Goal: Task Accomplishment & Management: Complete application form

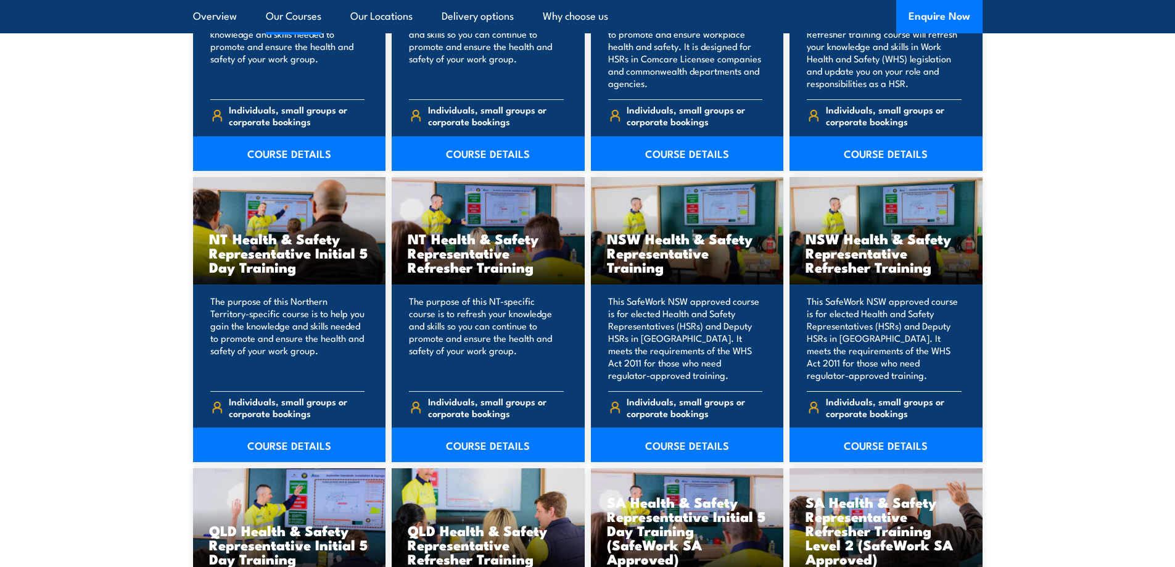
scroll to position [1172, 0]
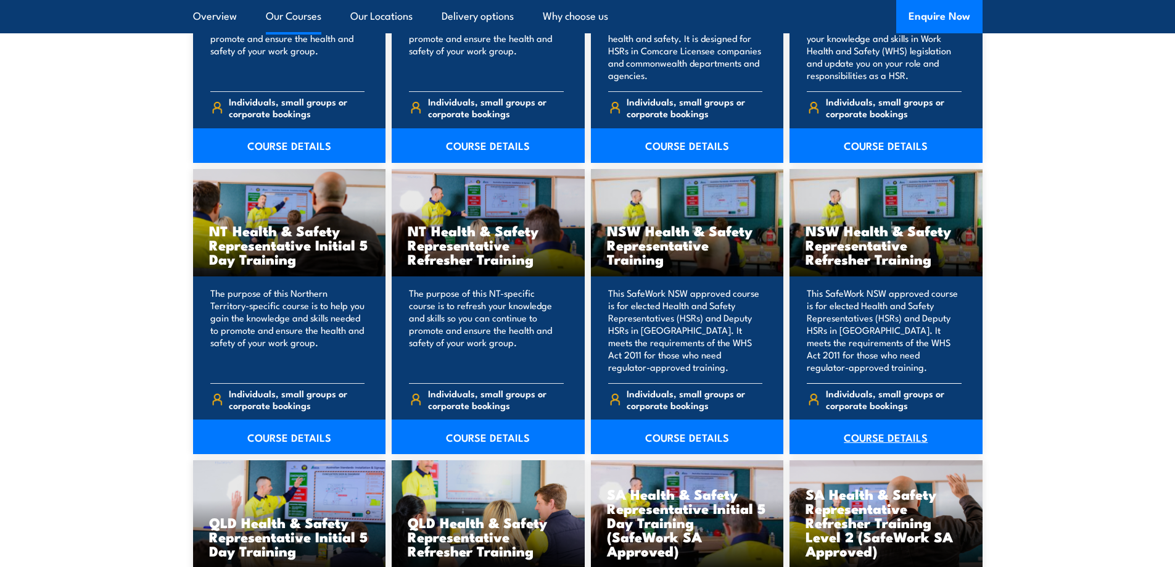
click at [885, 432] on link "COURSE DETAILS" at bounding box center [886, 436] width 193 height 35
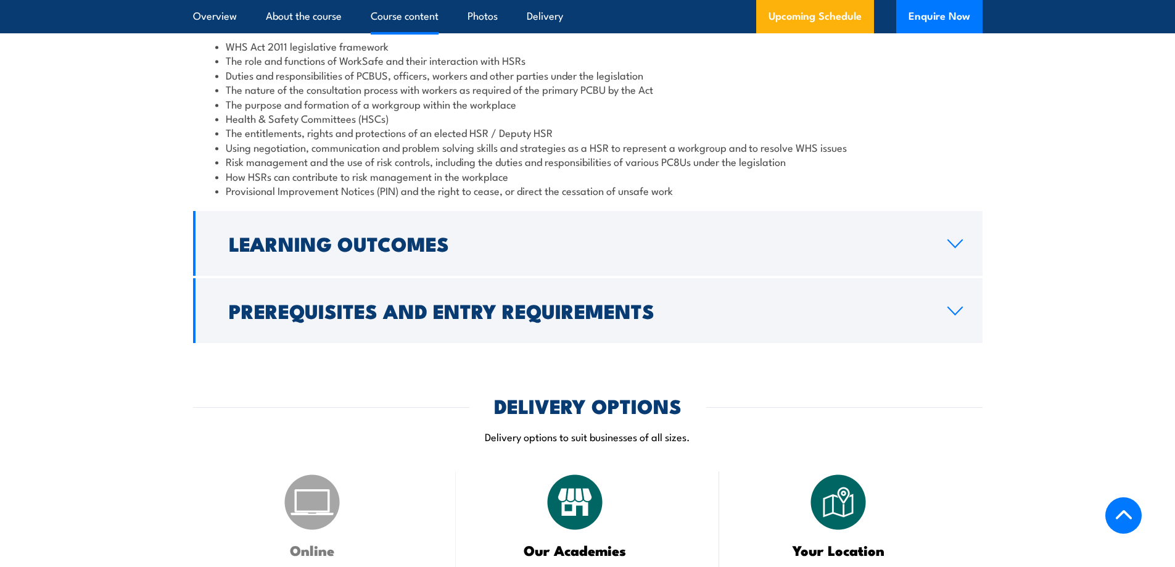
scroll to position [1480, 0]
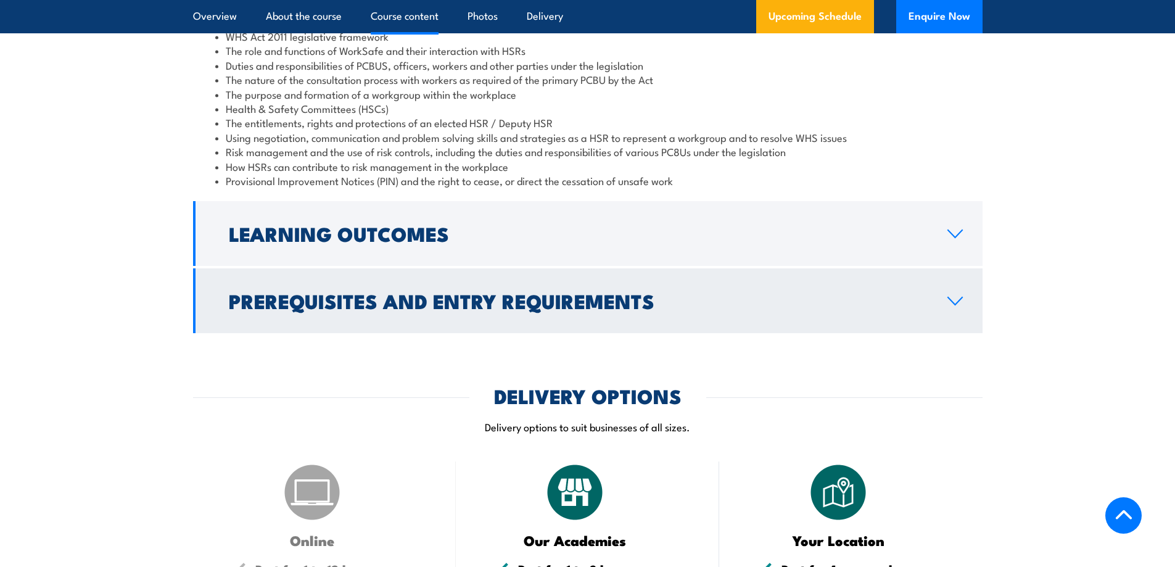
click at [947, 304] on icon at bounding box center [955, 301] width 17 height 10
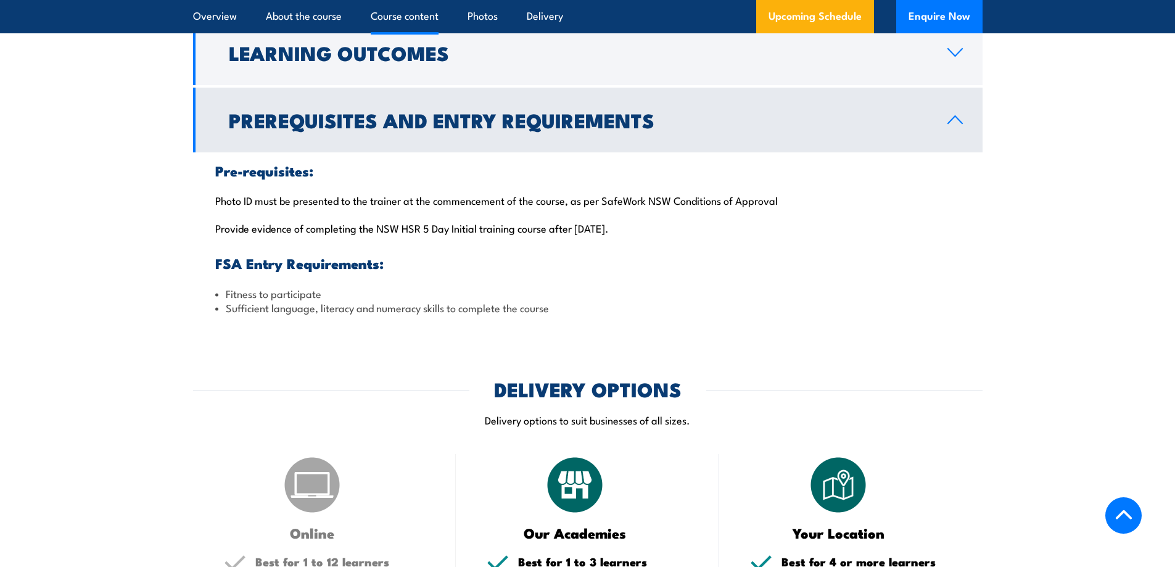
click at [958, 122] on icon at bounding box center [955, 120] width 17 height 10
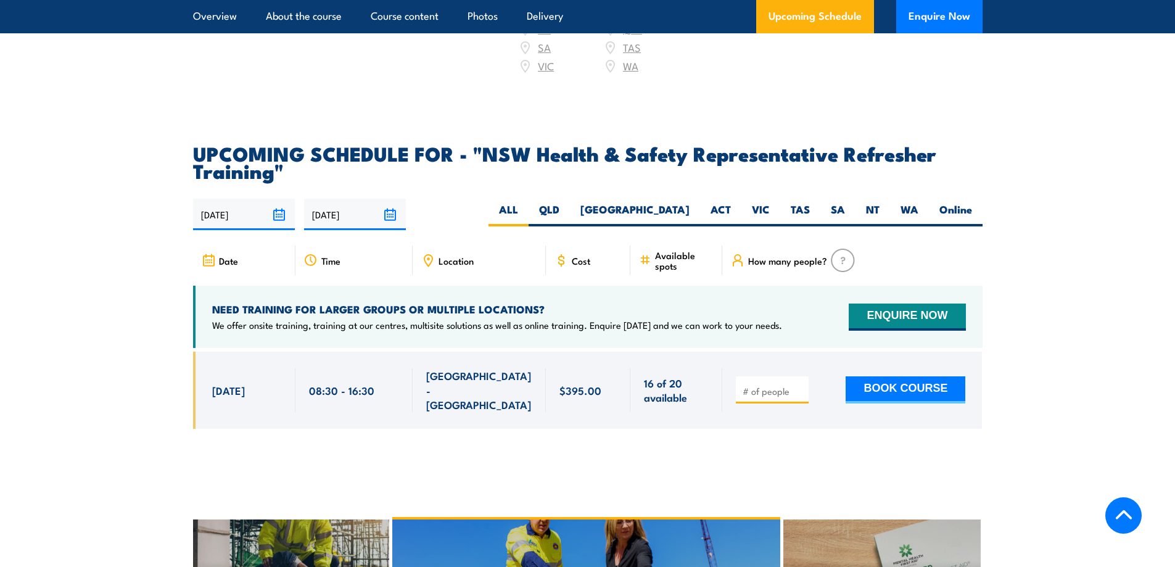
scroll to position [1974, 0]
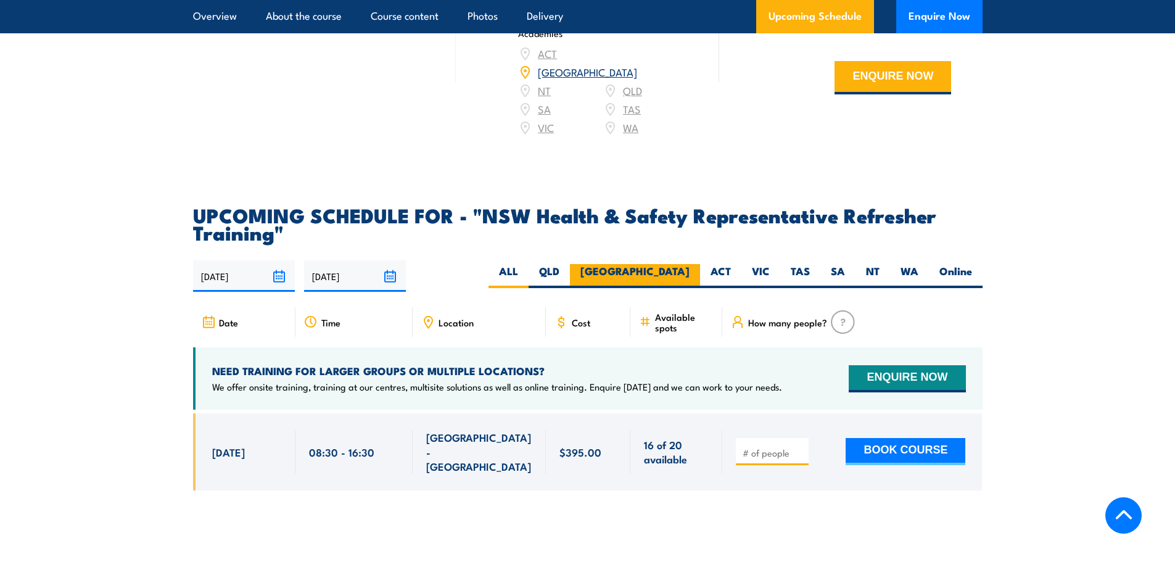
click at [687, 264] on label "[GEOGRAPHIC_DATA]" at bounding box center [635, 276] width 130 height 24
click at [690, 264] on input "[GEOGRAPHIC_DATA]" at bounding box center [694, 268] width 8 height 8
radio input "true"
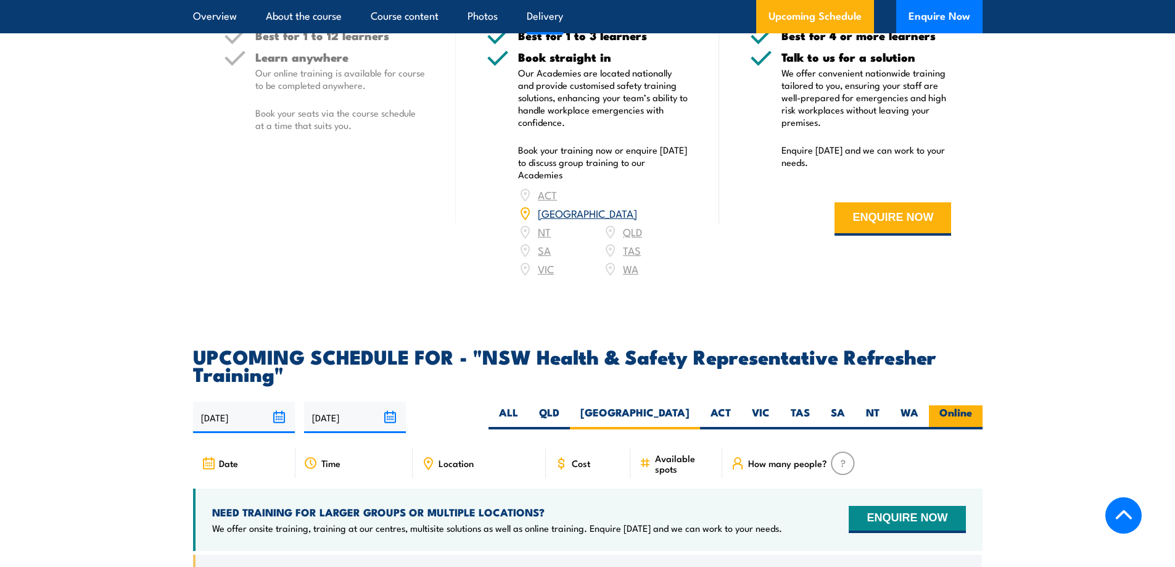
scroll to position [1973, 0]
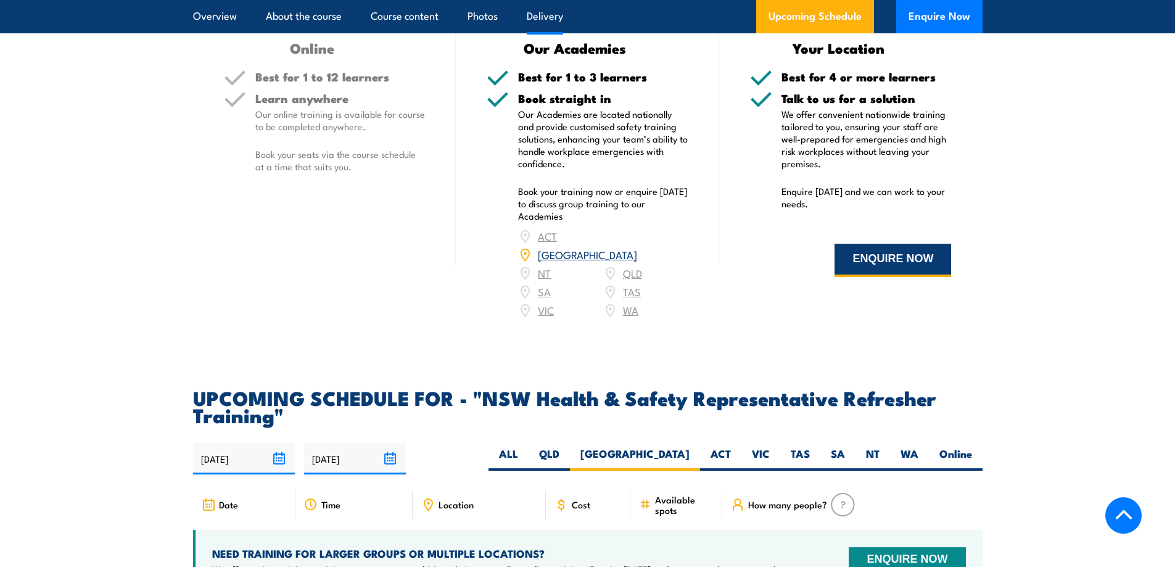
click at [917, 262] on button "ENQUIRE NOW" at bounding box center [893, 260] width 117 height 33
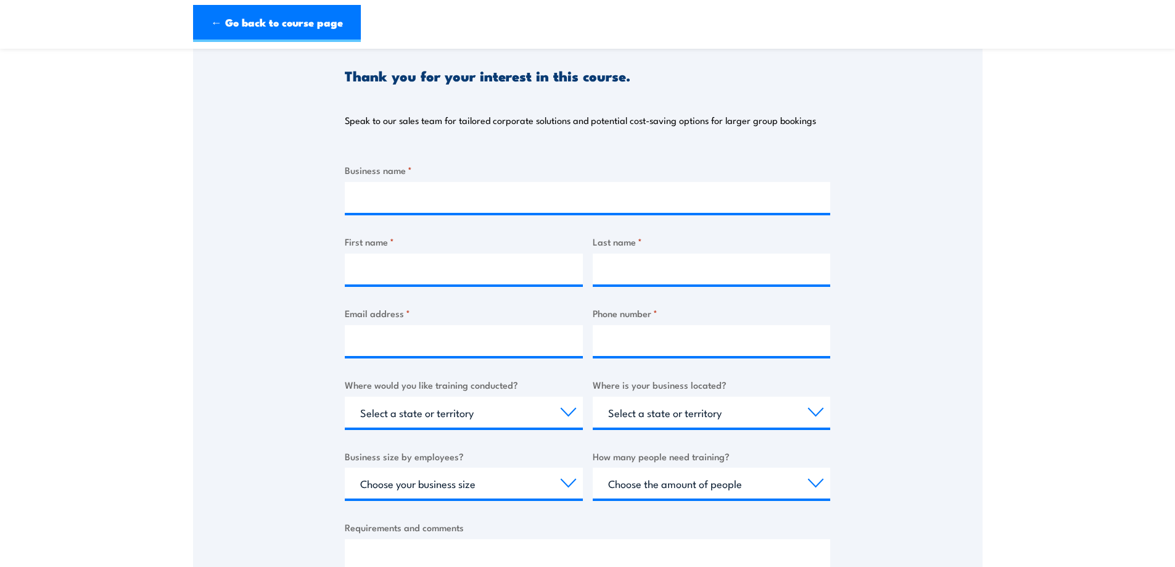
scroll to position [115, 0]
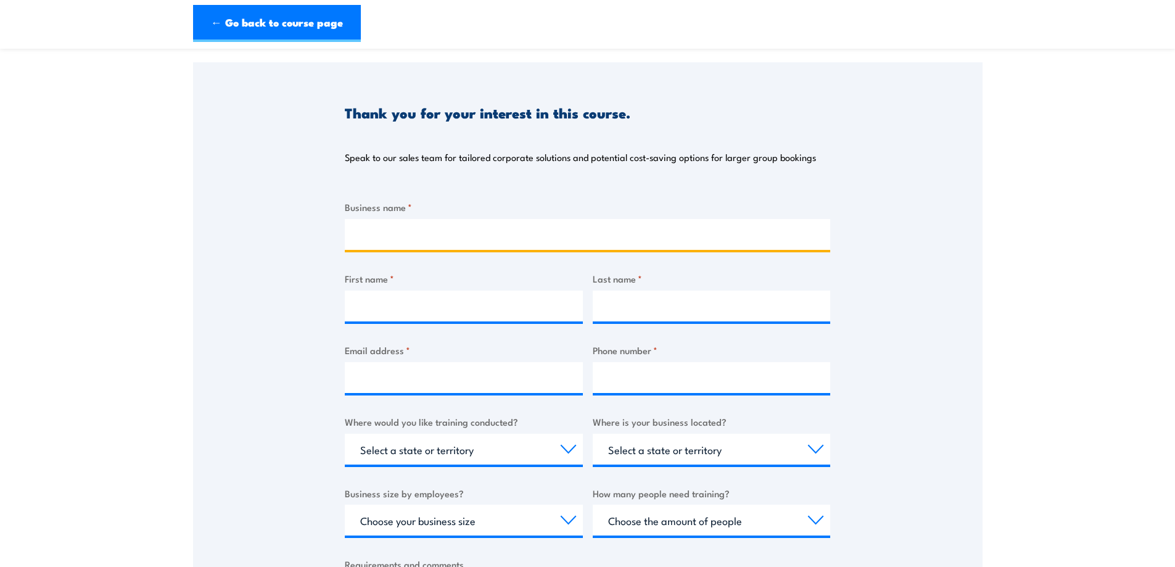
click at [453, 238] on input "Business name *" at bounding box center [587, 234] width 485 height 31
type input "WesTrac Tomago"
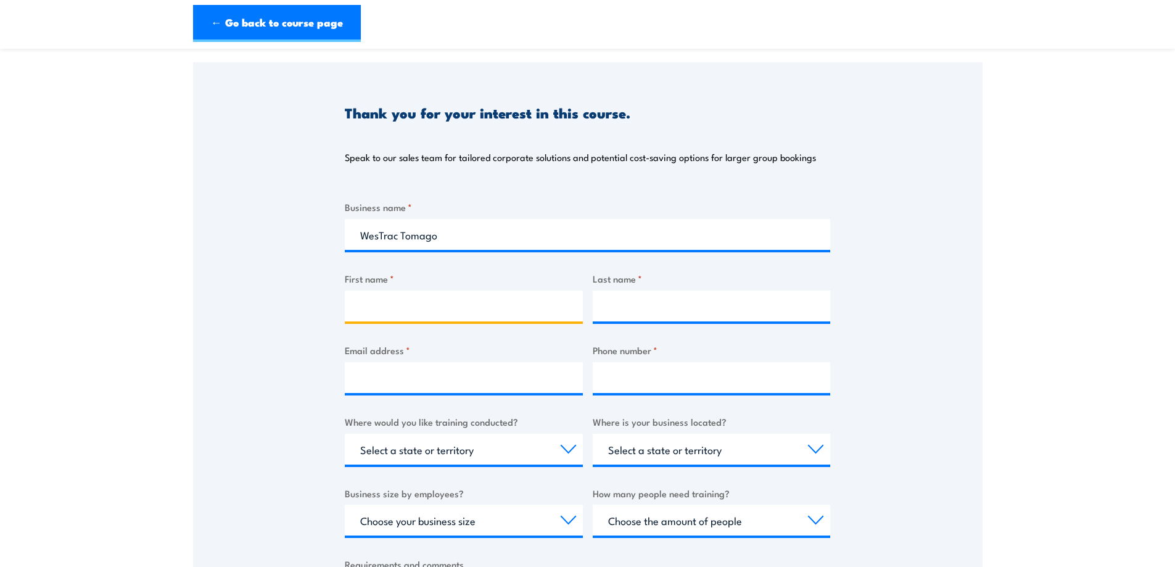
click at [395, 312] on input "First name *" at bounding box center [464, 306] width 238 height 31
type input "[PERSON_NAME]"
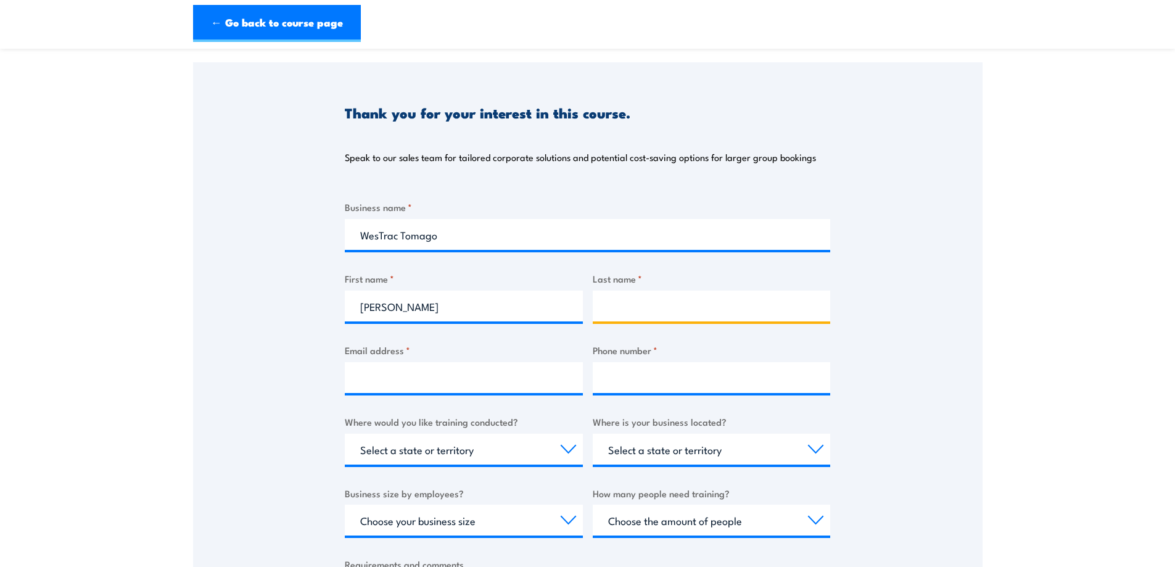
type input "[PERSON_NAME]"
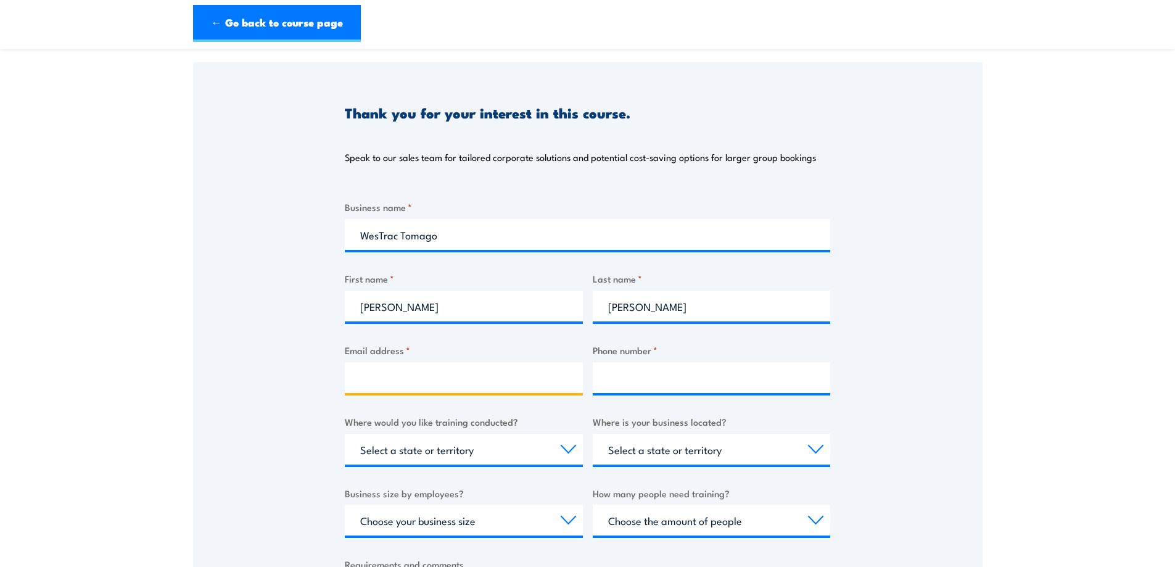
type input "[PERSON_NAME][EMAIL_ADDRESS][PERSON_NAME][DOMAIN_NAME]"
type input "0249071724"
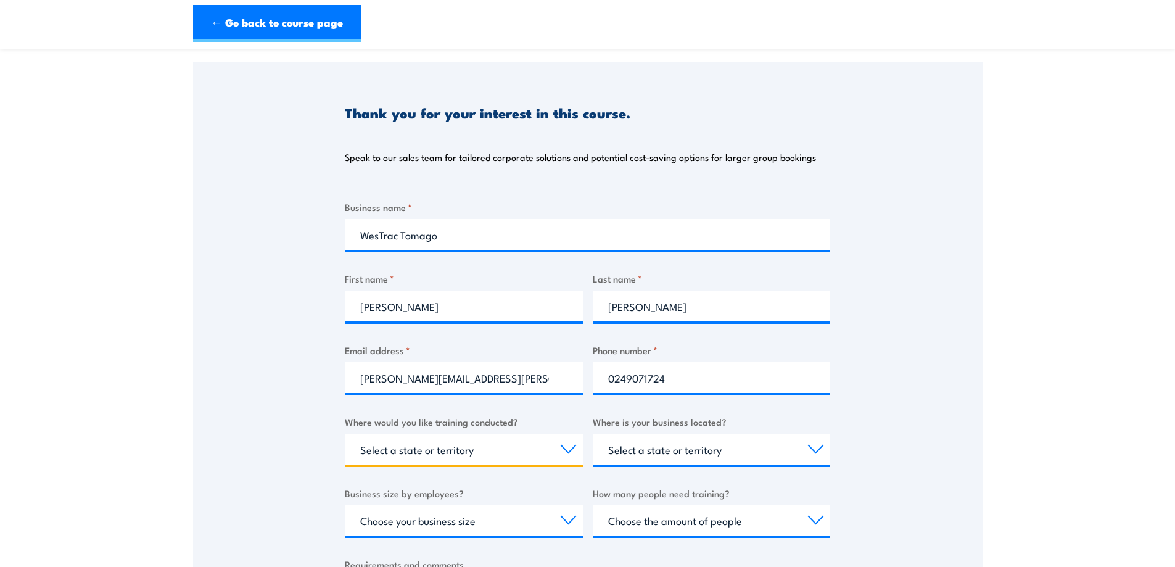
select select "[GEOGRAPHIC_DATA]"
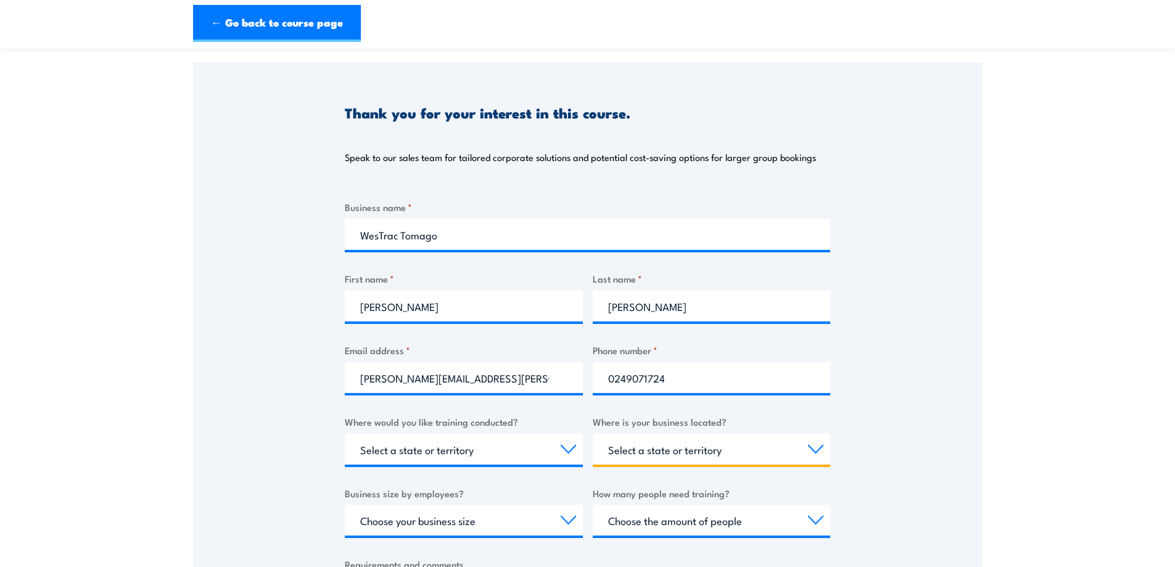
select select "[GEOGRAPHIC_DATA]"
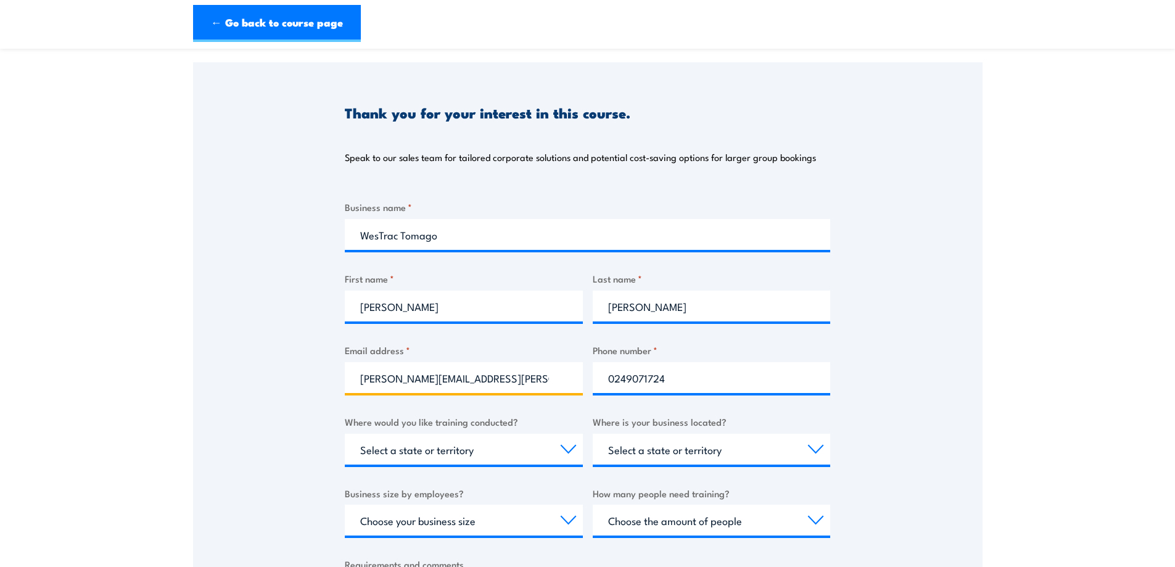
drag, startPoint x: 513, startPoint y: 379, endPoint x: 332, endPoint y: 379, distance: 180.7
click at [334, 379] on div "Thank you for your interest in this course. Speak to our sales team for tailore…" at bounding box center [588, 370] width 790 height 616
type input "[EMAIL_ADDRESS][DOMAIN_NAME]"
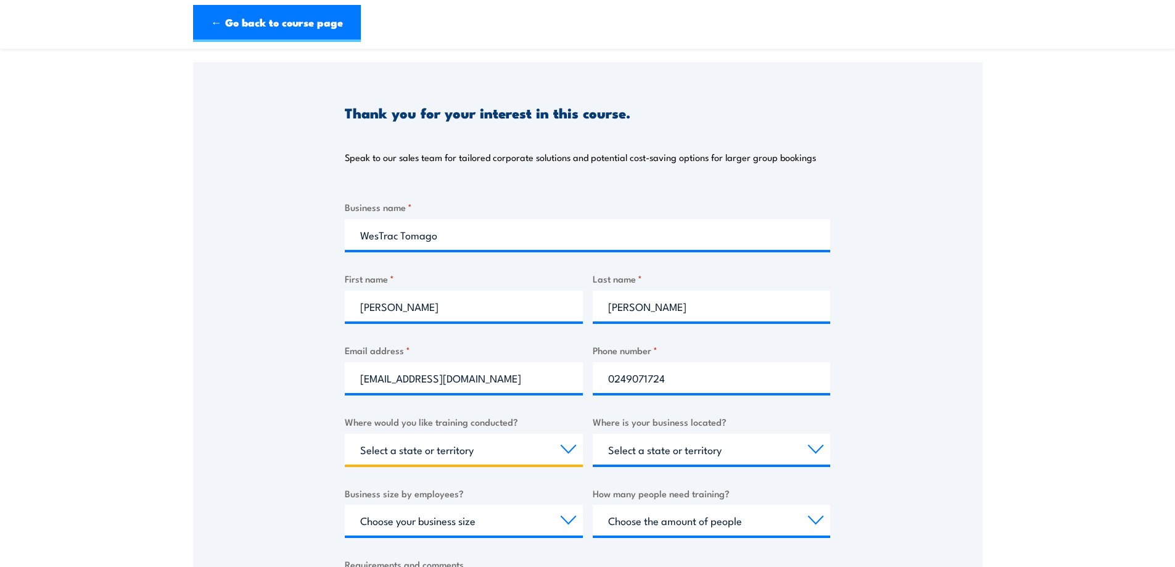
drag, startPoint x: 447, startPoint y: 445, endPoint x: 360, endPoint y: 445, distance: 87.0
click at [361, 445] on select "Select a state or territory Nationally - multiple locations [GEOGRAPHIC_DATA] […" at bounding box center [464, 449] width 238 height 31
click at [345, 434] on select "Select a state or territory Nationally - multiple locations [GEOGRAPHIC_DATA] […" at bounding box center [464, 449] width 238 height 31
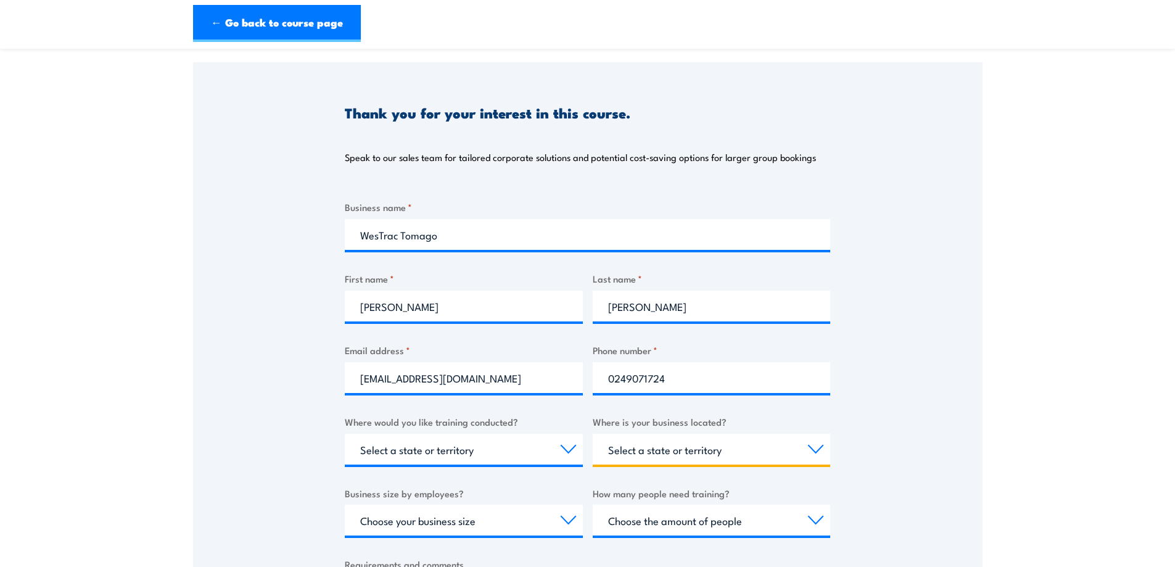
click at [626, 456] on select "Select a state or territory [GEOGRAPHIC_DATA] [GEOGRAPHIC_DATA] [GEOGRAPHIC_DAT…" at bounding box center [712, 449] width 238 height 31
click at [593, 434] on select "Select a state or territory [GEOGRAPHIC_DATA] [GEOGRAPHIC_DATA] [GEOGRAPHIC_DAT…" at bounding box center [712, 449] width 238 height 31
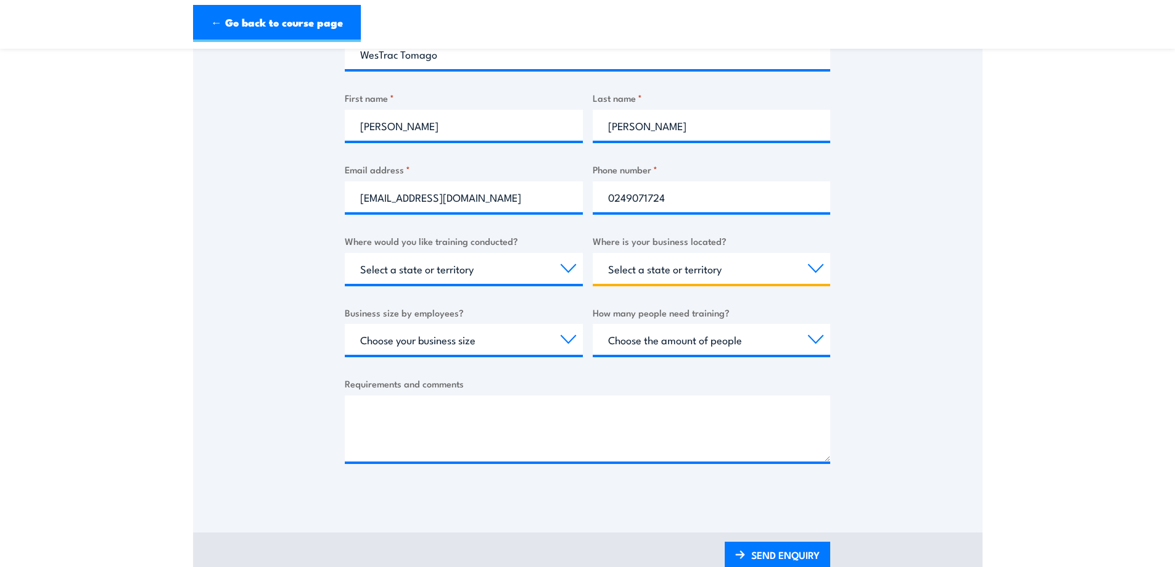
scroll to position [300, 0]
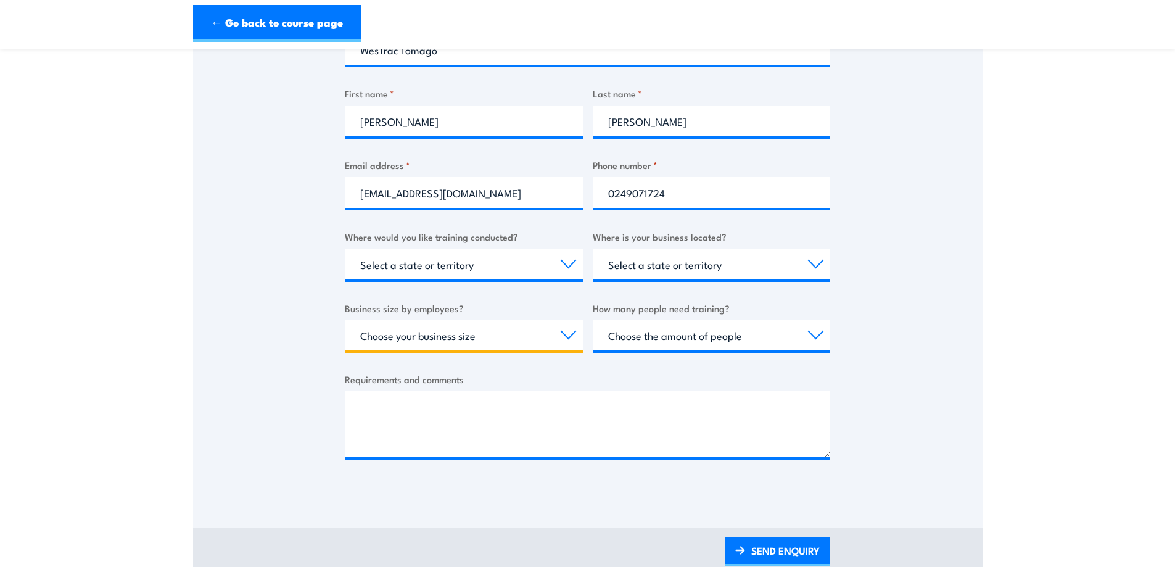
click at [531, 328] on select "Choose your business size 1 to 19 20 to 199 200+" at bounding box center [464, 335] width 238 height 31
select select "1 to 19"
click at [345, 320] on select "Choose your business size 1 to 19 20 to 199 200+" at bounding box center [464, 335] width 238 height 31
click at [615, 337] on select "Choose the amount of people 1 to 4 5 to 19 20+" at bounding box center [712, 335] width 238 height 31
select select "5 to 19"
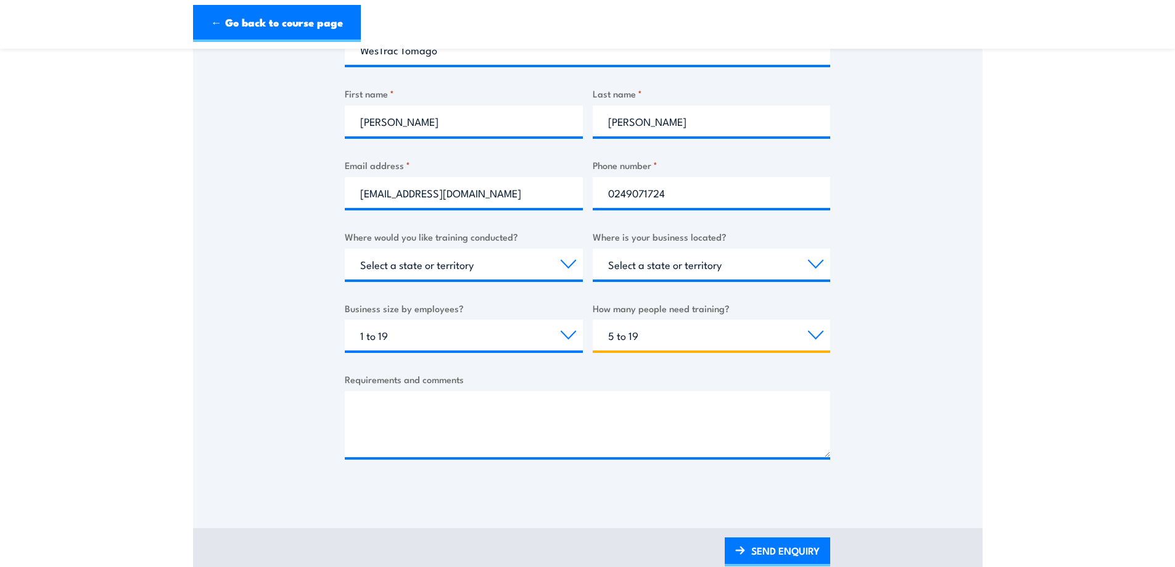
click at [593, 320] on select "Choose the amount of people 1 to 4 5 to 19 20+" at bounding box center [712, 335] width 238 height 31
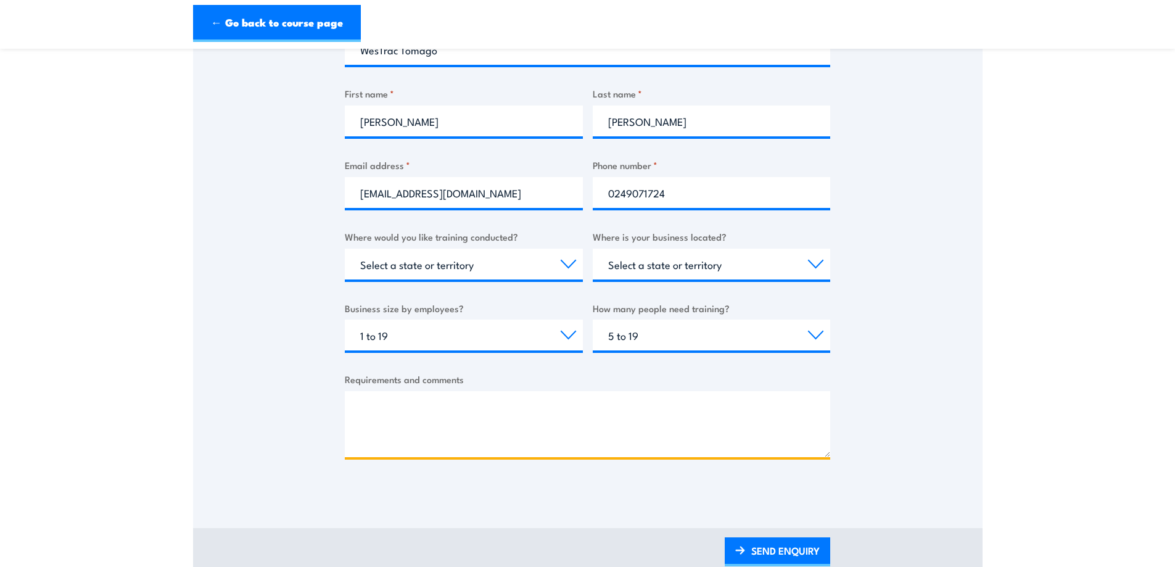
click at [402, 418] on textarea "Requirements and comments" at bounding box center [587, 424] width 485 height 66
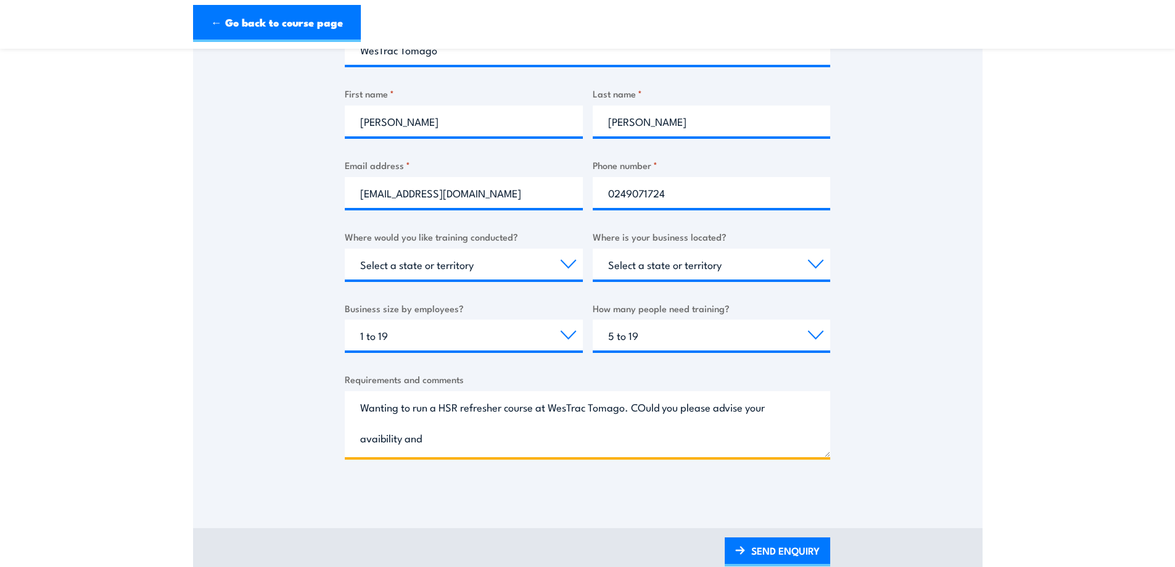
click at [646, 412] on textarea "Wanting to run a HSR refresher course at WesTrac Tomago. COuld you please advis…" at bounding box center [587, 424] width 485 height 66
drag, startPoint x: 391, startPoint y: 441, endPoint x: 384, endPoint y: 442, distance: 7.5
click at [384, 442] on textarea "Wanting to run a HSR refresher course at WesTrac Tomago. Could you please advis…" at bounding box center [587, 424] width 485 height 66
drag, startPoint x: 380, startPoint y: 440, endPoint x: 387, endPoint y: 440, distance: 7.4
click at [381, 440] on textarea "Wanting to run a HSR refresher course at WesTrac Tomago. Could you please advis…" at bounding box center [587, 424] width 485 height 66
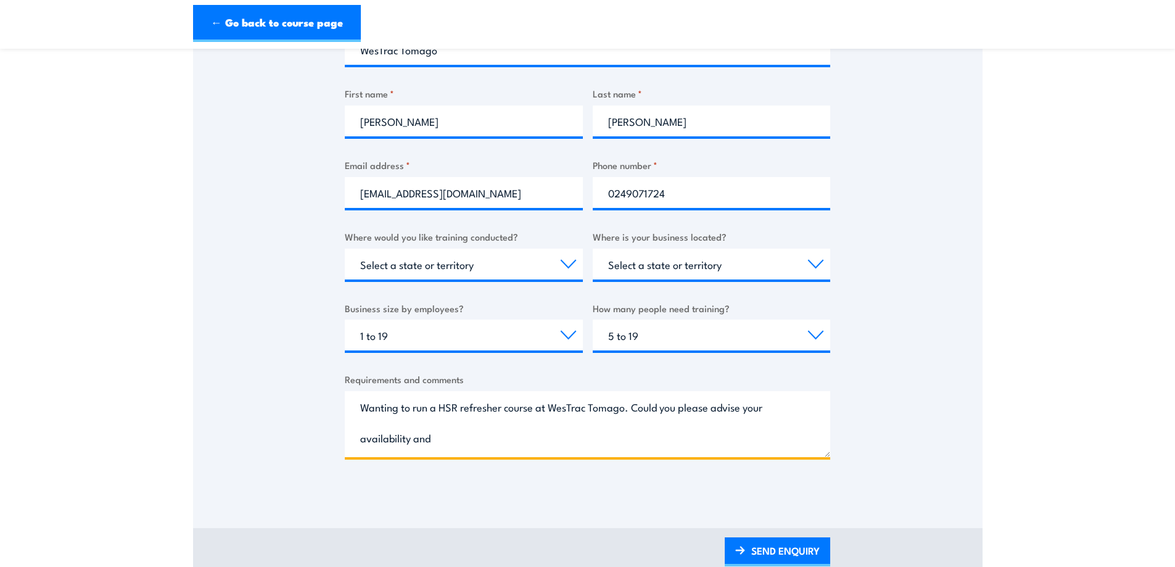
click at [458, 445] on textarea "Wanting to run a HSR refresher course at WesTrac Tomago. Could you please advis…" at bounding box center [587, 424] width 485 height 66
click at [551, 439] on textarea "Wanting to run a HSR refresher course at WesTrac Tomago. Could you please advis…" at bounding box center [587, 424] width 485 height 66
click at [413, 441] on textarea "Wanting to run a HSR refresher course at WesTrac Tomago. Could you please advis…" at bounding box center [587, 424] width 485 height 66
click at [706, 437] on textarea "Wanting to run a HSR refresher course at WesTrac Tomago. Could you please advis…" at bounding box center [587, 424] width 485 height 66
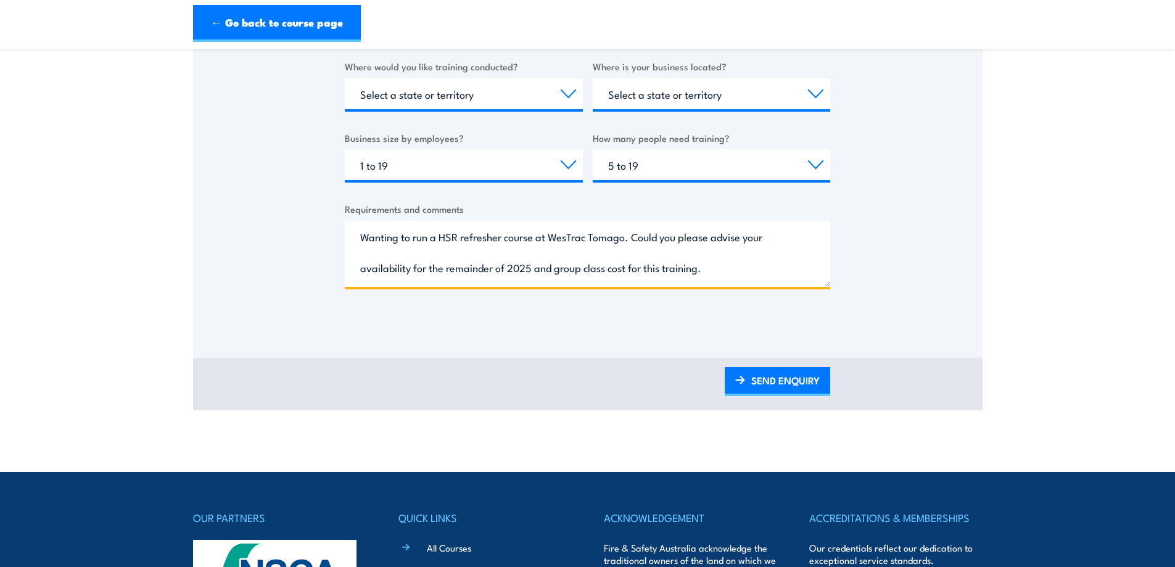
scroll to position [485, 0]
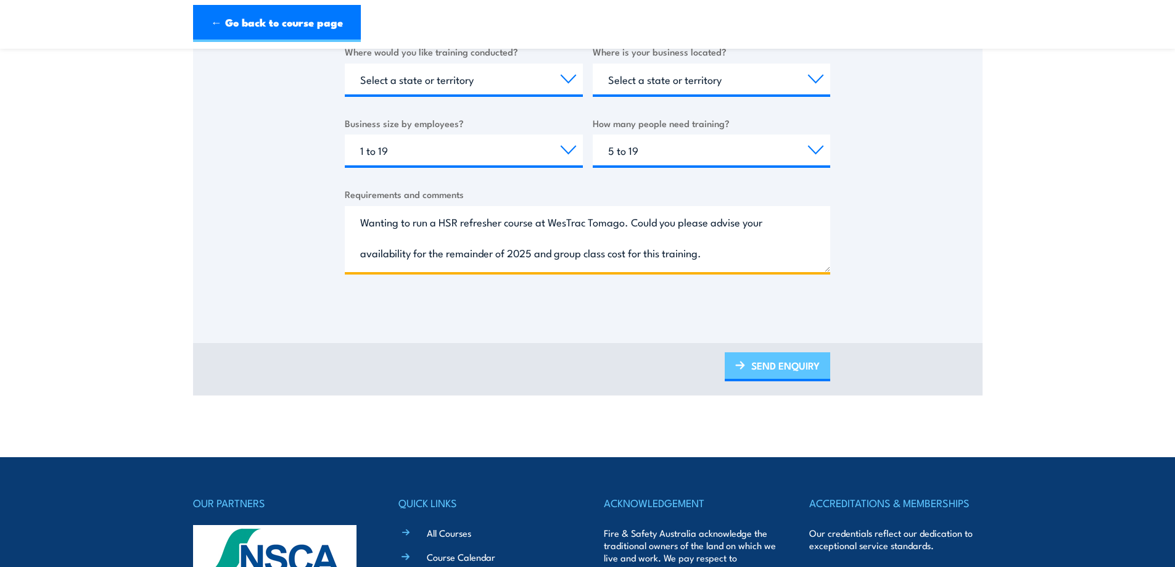
type textarea "Wanting to run a HSR refresher course at WesTrac Tomago. Could you please advis…"
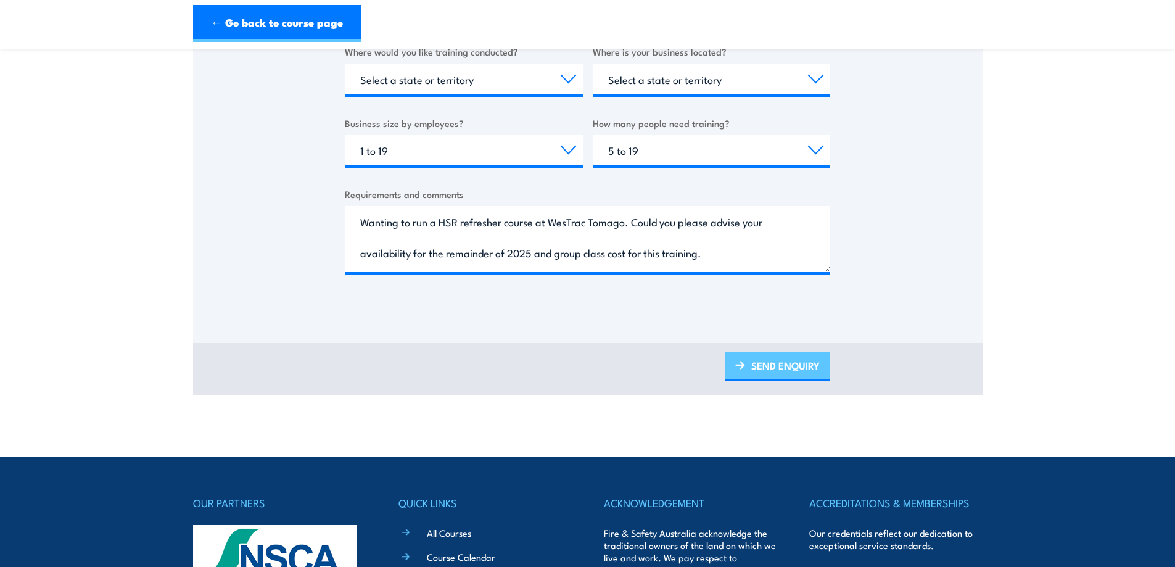
click at [782, 369] on link "SEND ENQUIRY" at bounding box center [777, 366] width 105 height 29
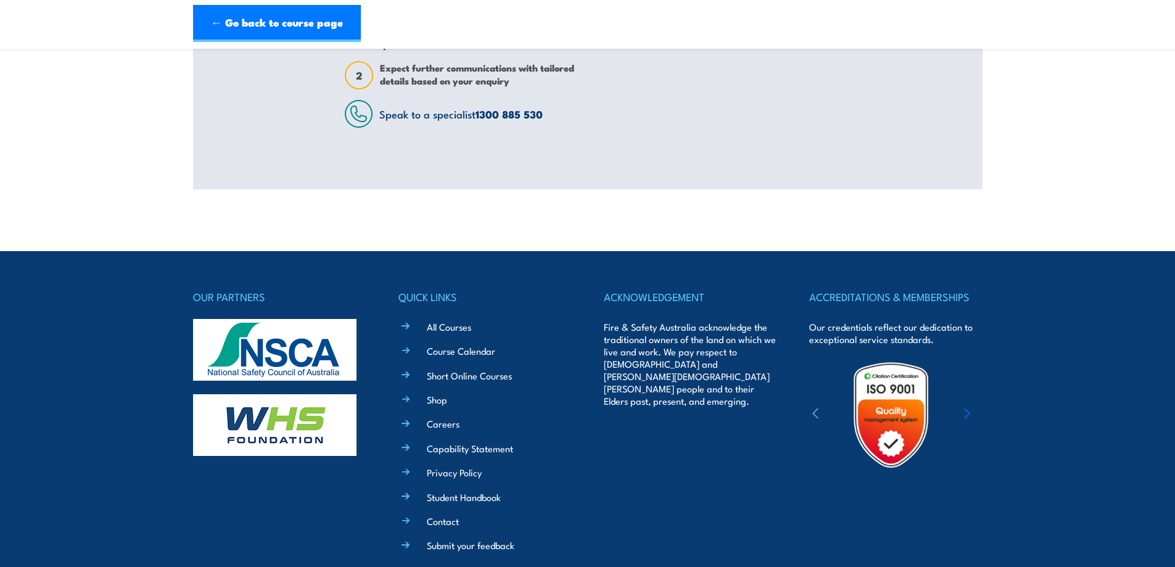
scroll to position [0, 0]
